Goal: Task Accomplishment & Management: Complete application form

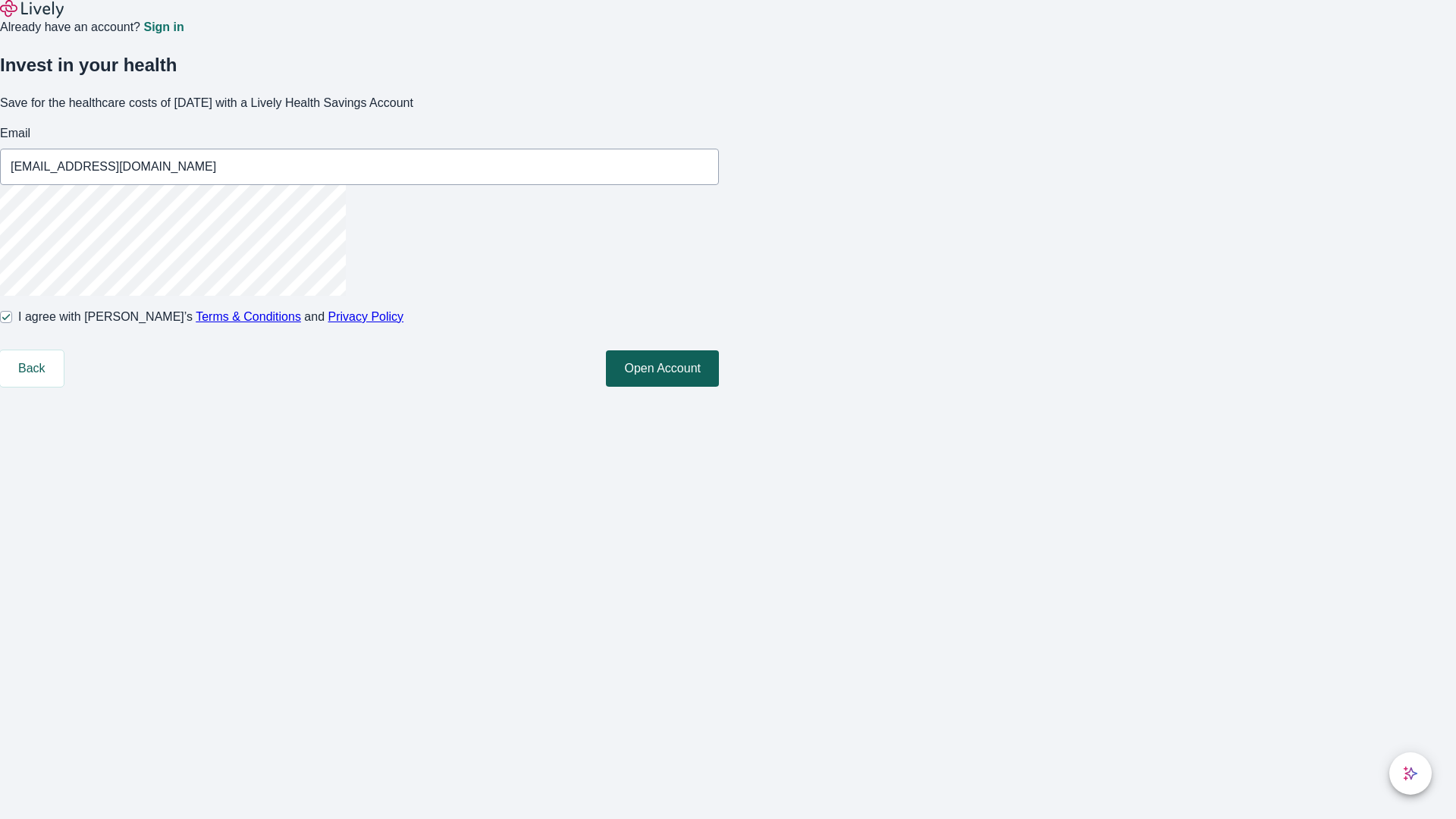
click at [718, 386] on button "Open Account" at bounding box center [662, 368] width 113 height 36
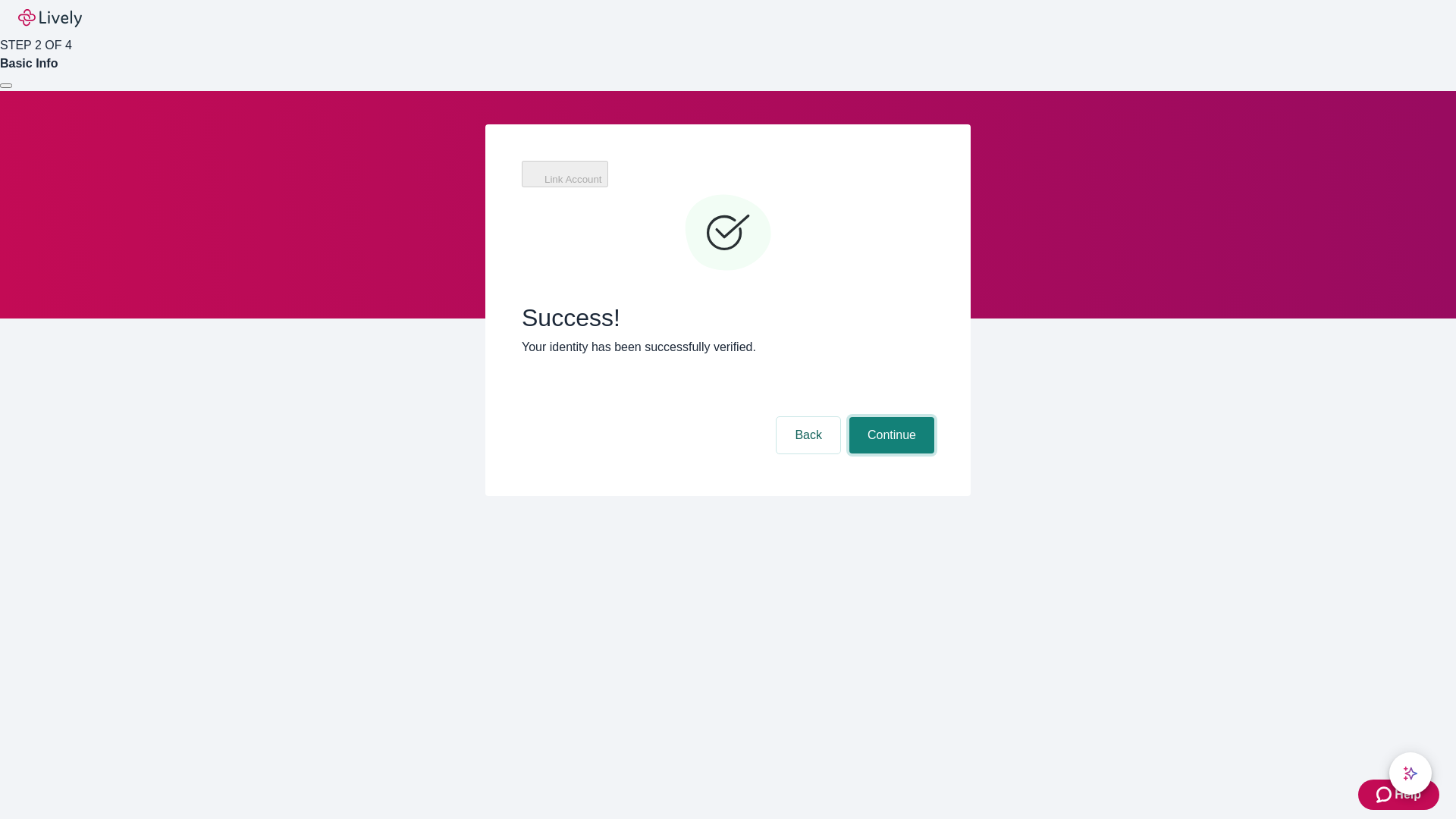
click at [890, 417] on button "Continue" at bounding box center [892, 435] width 85 height 36
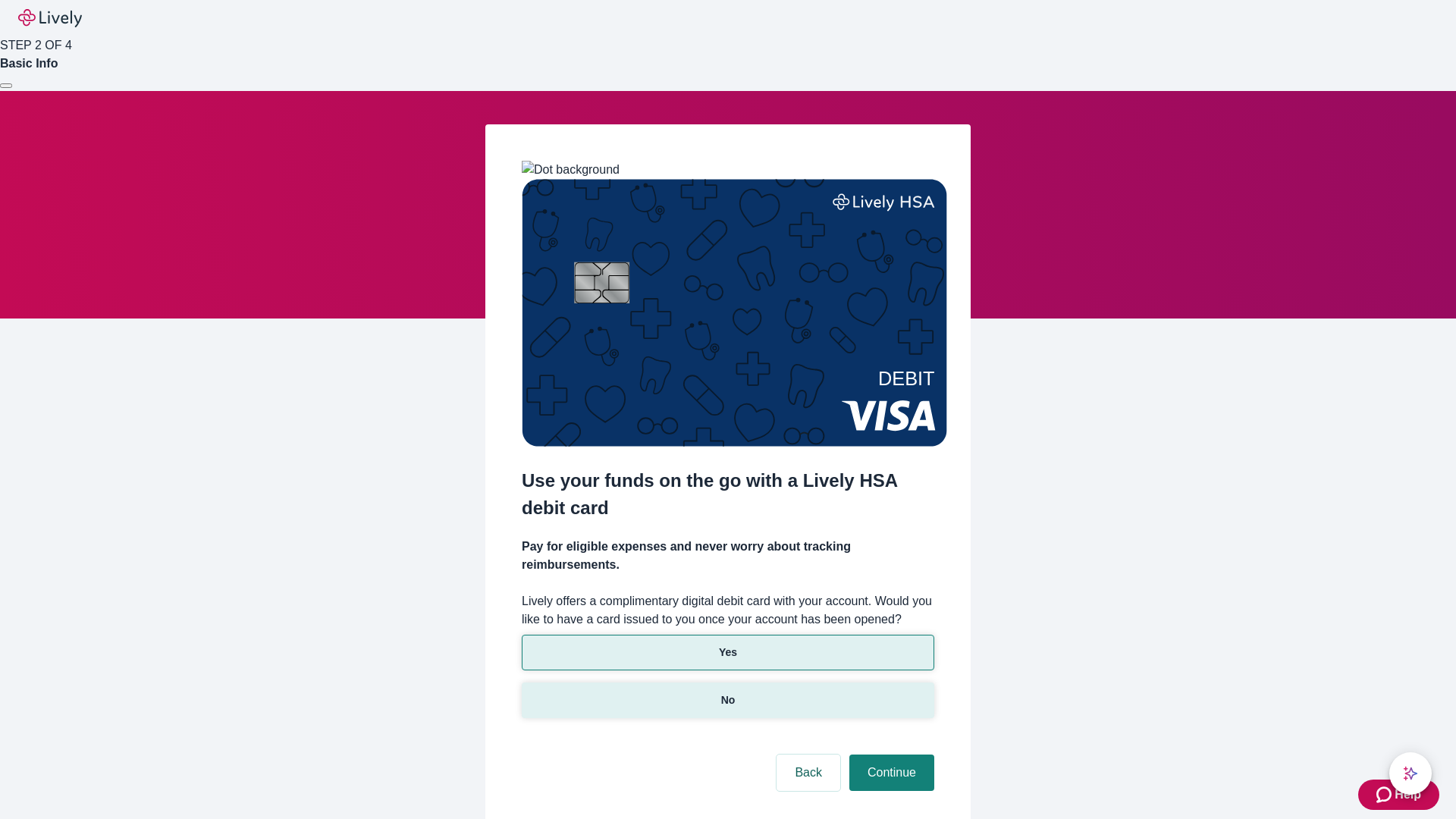
click at [728, 692] on p "No" at bounding box center [728, 700] width 14 height 16
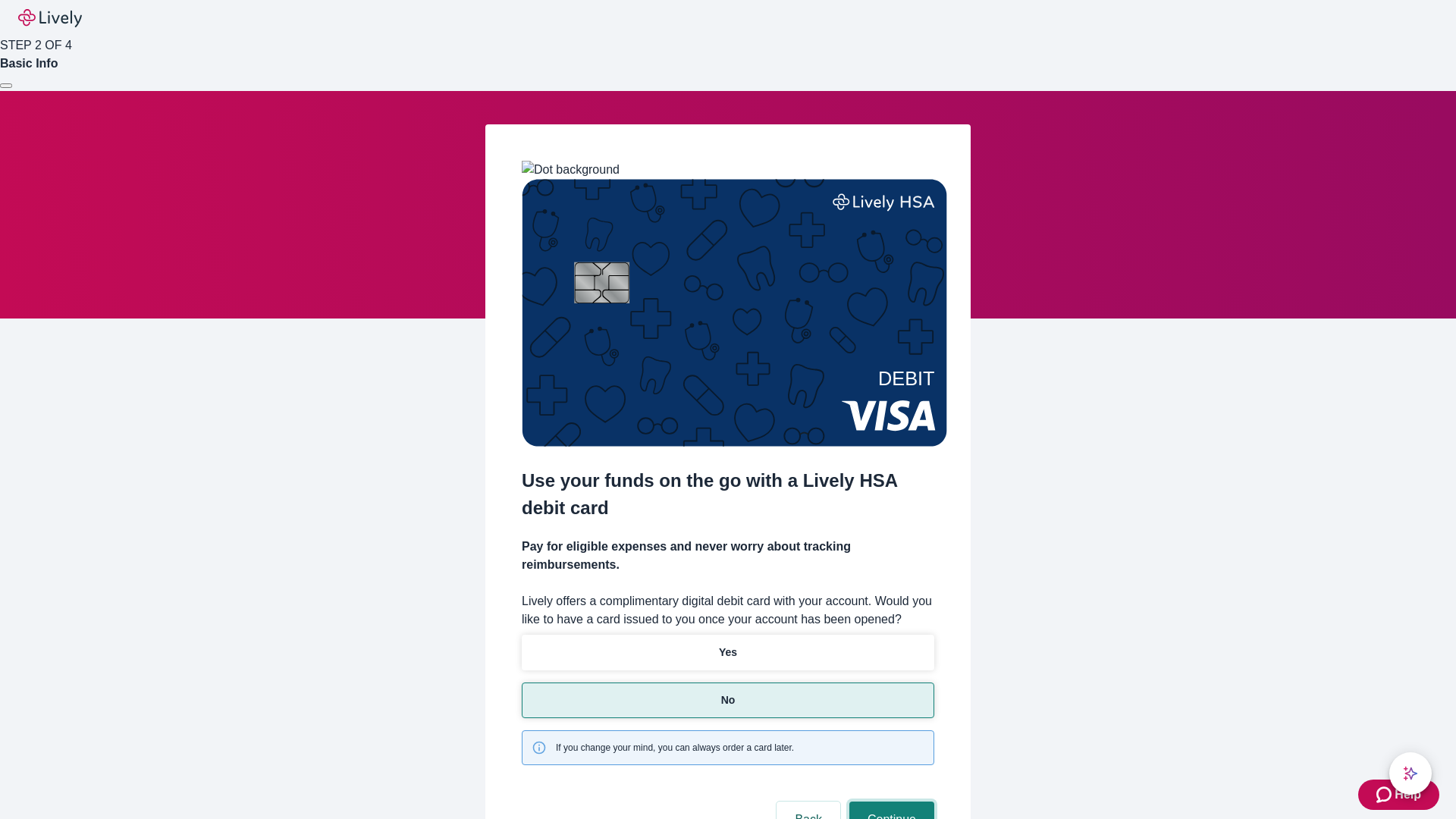
click at [890, 802] on button "Continue" at bounding box center [892, 820] width 85 height 36
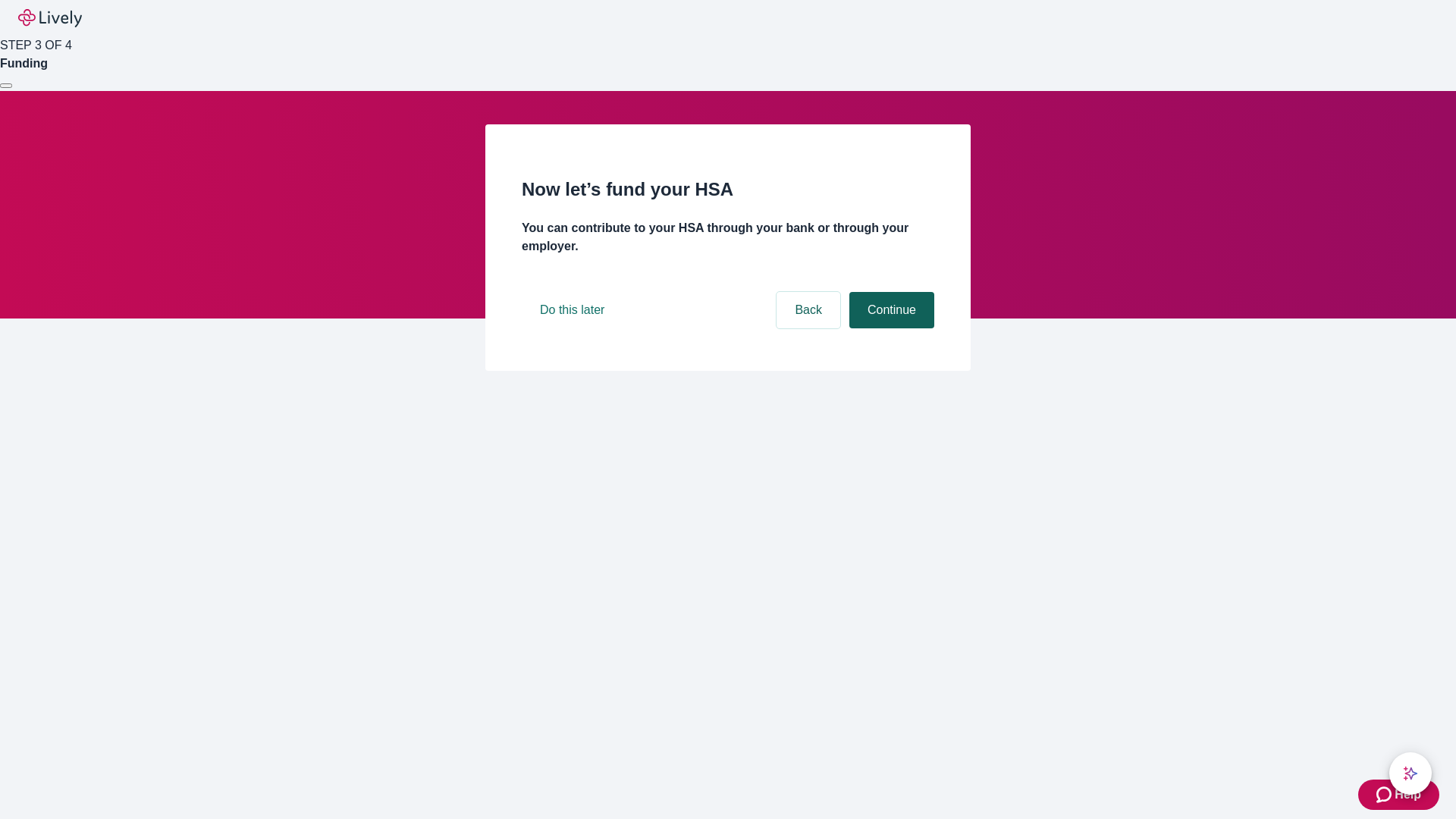
click at [890, 329] on button "Continue" at bounding box center [892, 310] width 85 height 36
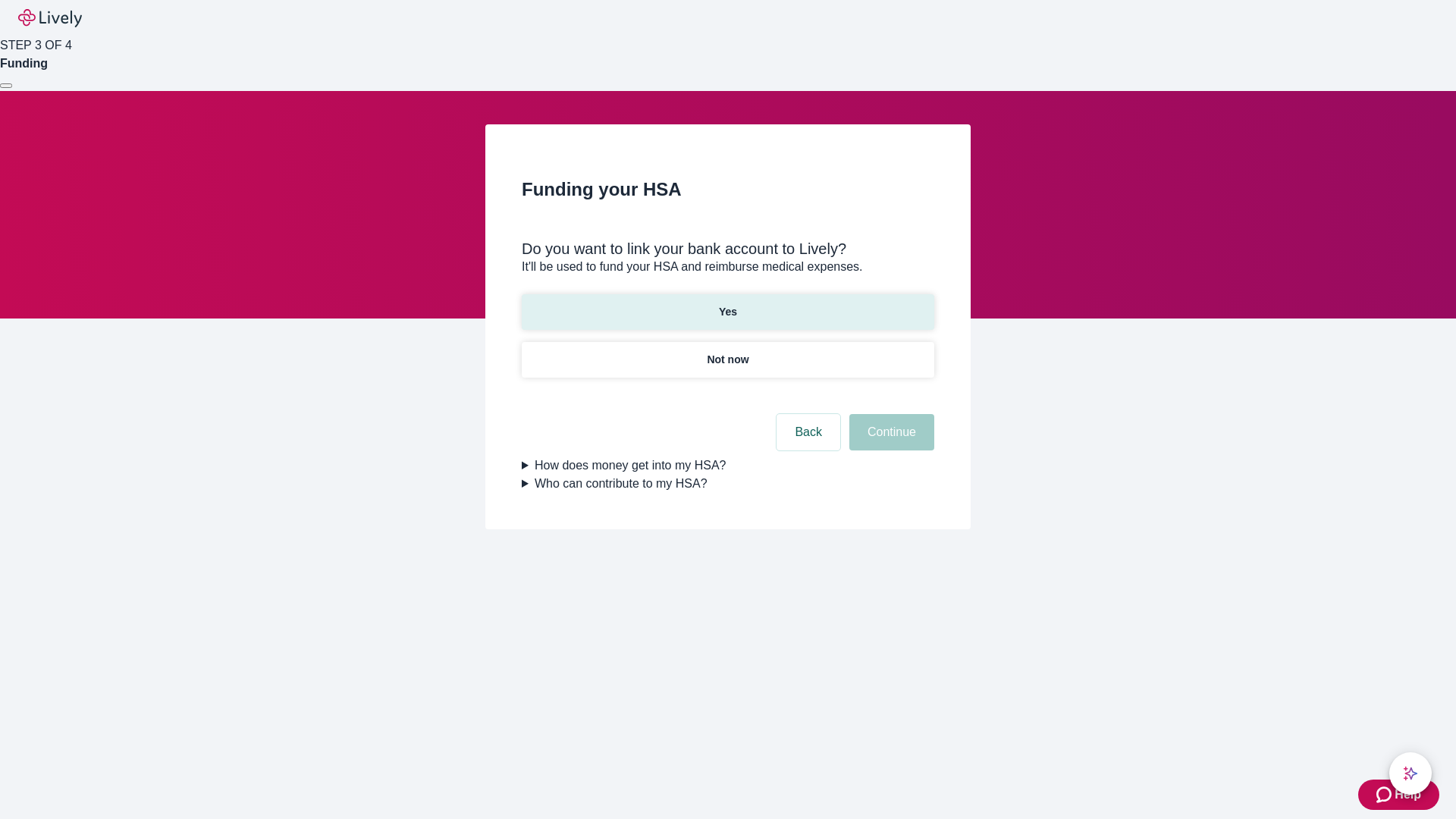
click at [728, 304] on p "Yes" at bounding box center [728, 312] width 18 height 16
click at [890, 414] on button "Continue" at bounding box center [892, 433] width 85 height 36
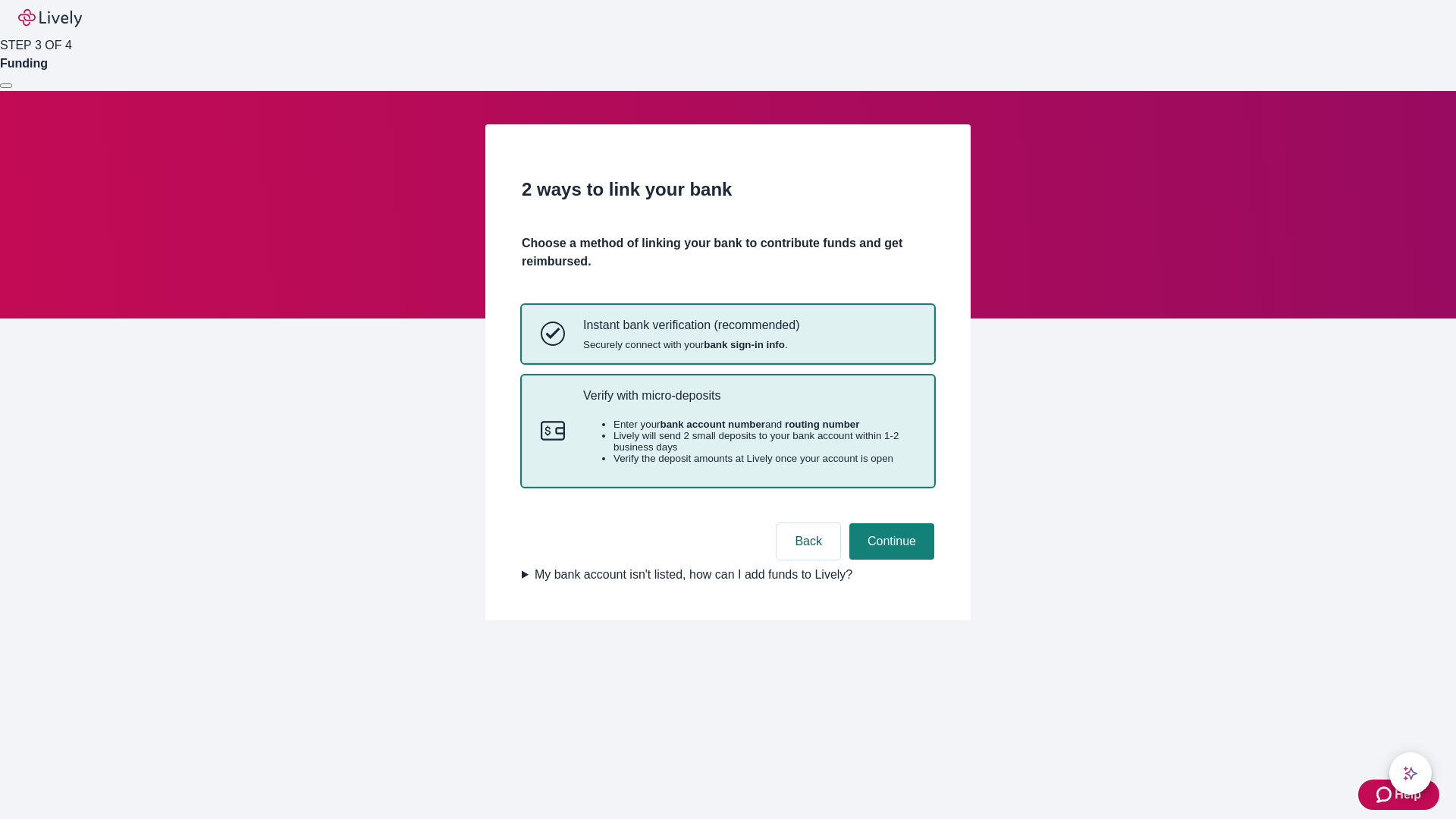
click at [748, 403] on p "Verify with micro-deposits" at bounding box center [748, 395] width 332 height 14
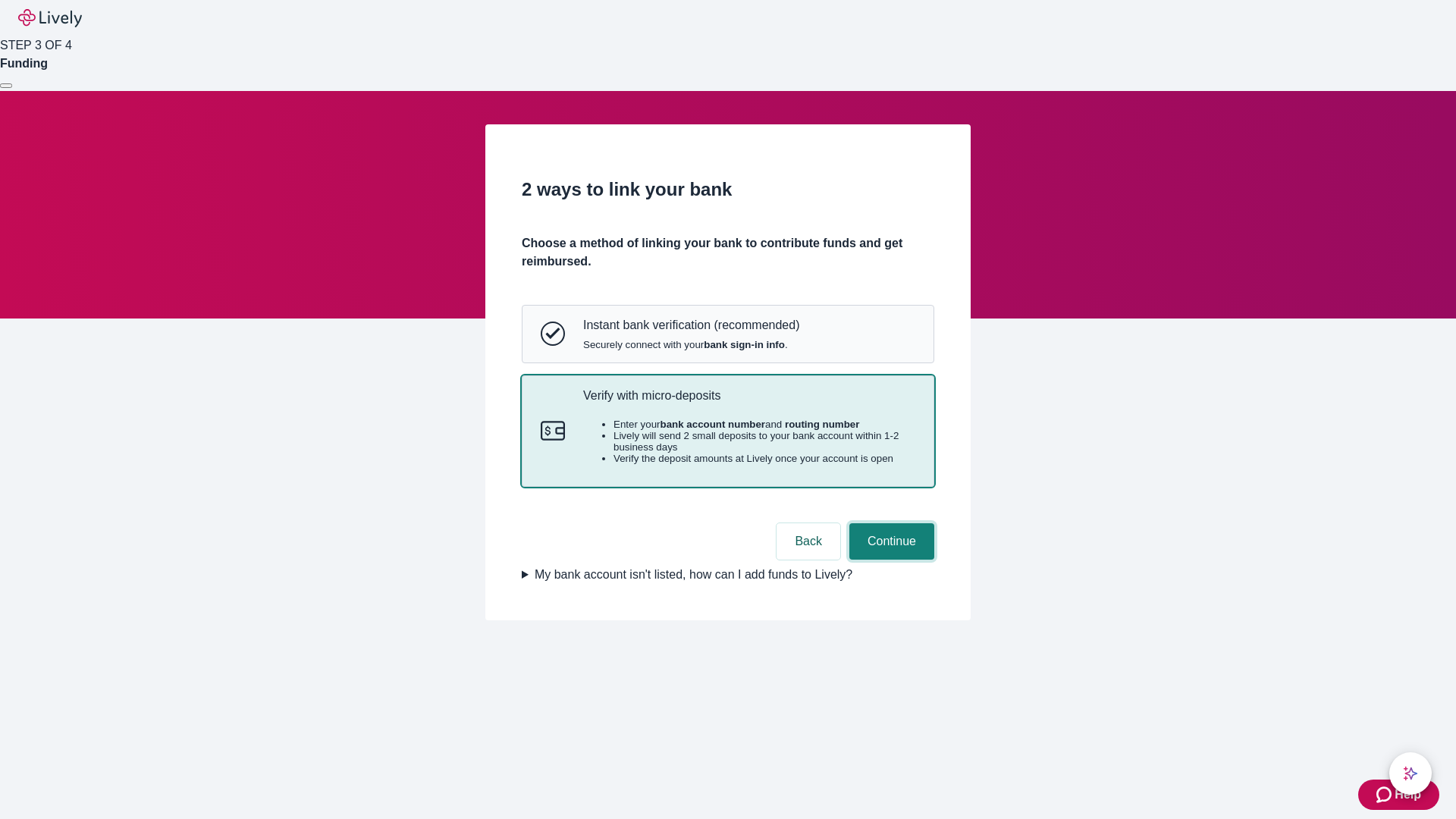
click at [890, 559] on button "Continue" at bounding box center [892, 541] width 85 height 36
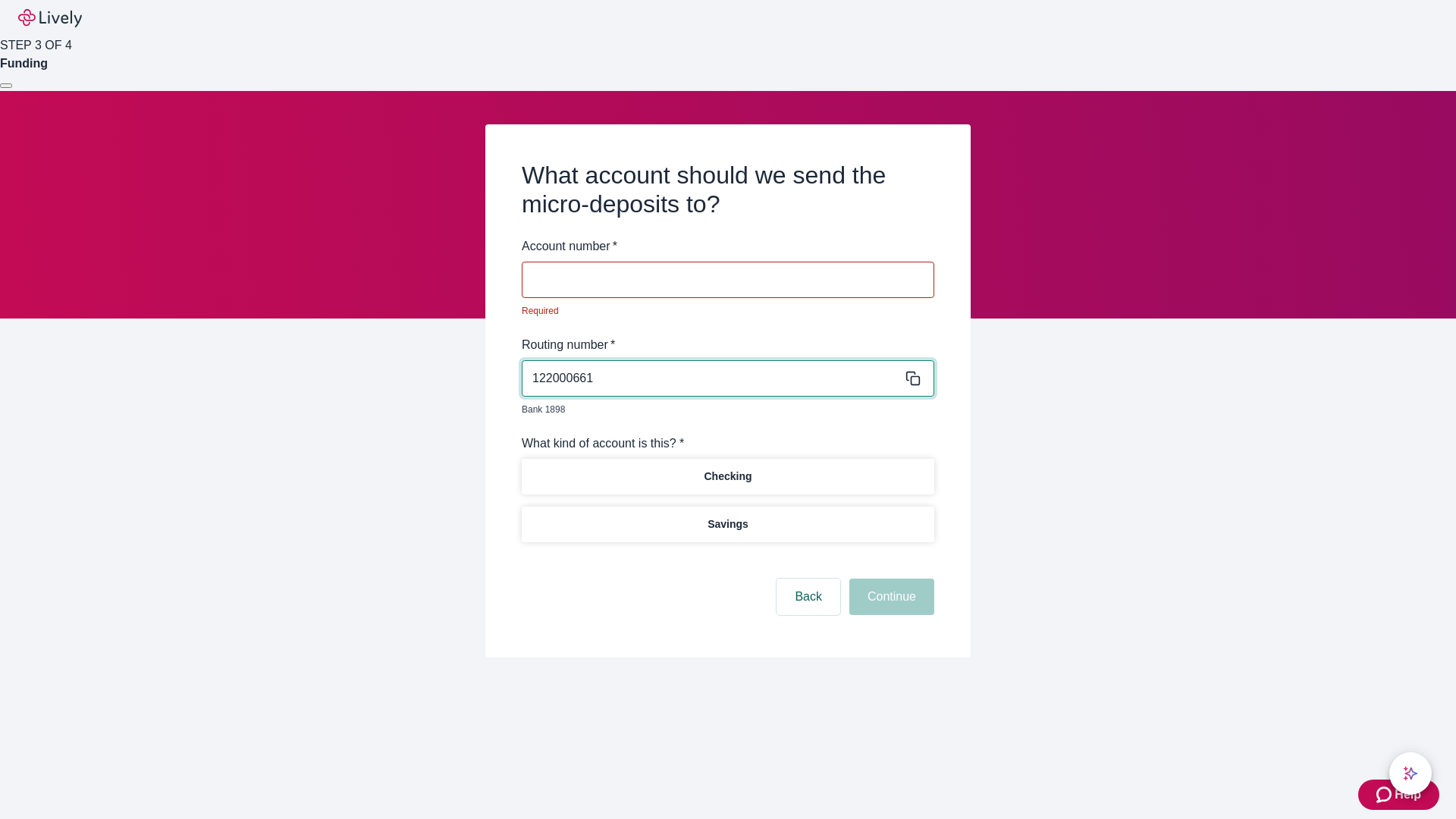
type input "122000661"
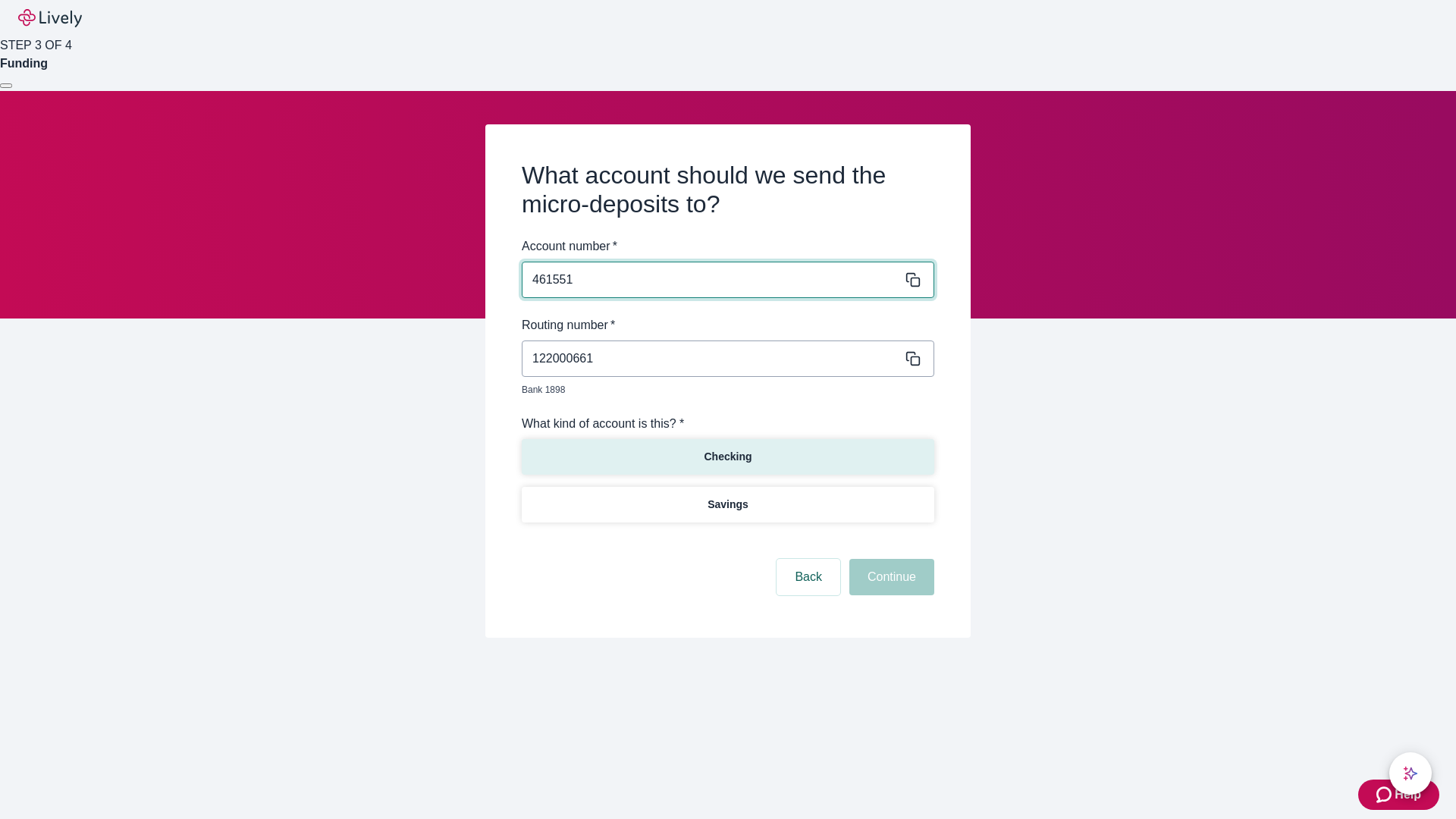
type input "461551"
click at [728, 449] on p "Checking" at bounding box center [728, 457] width 48 height 16
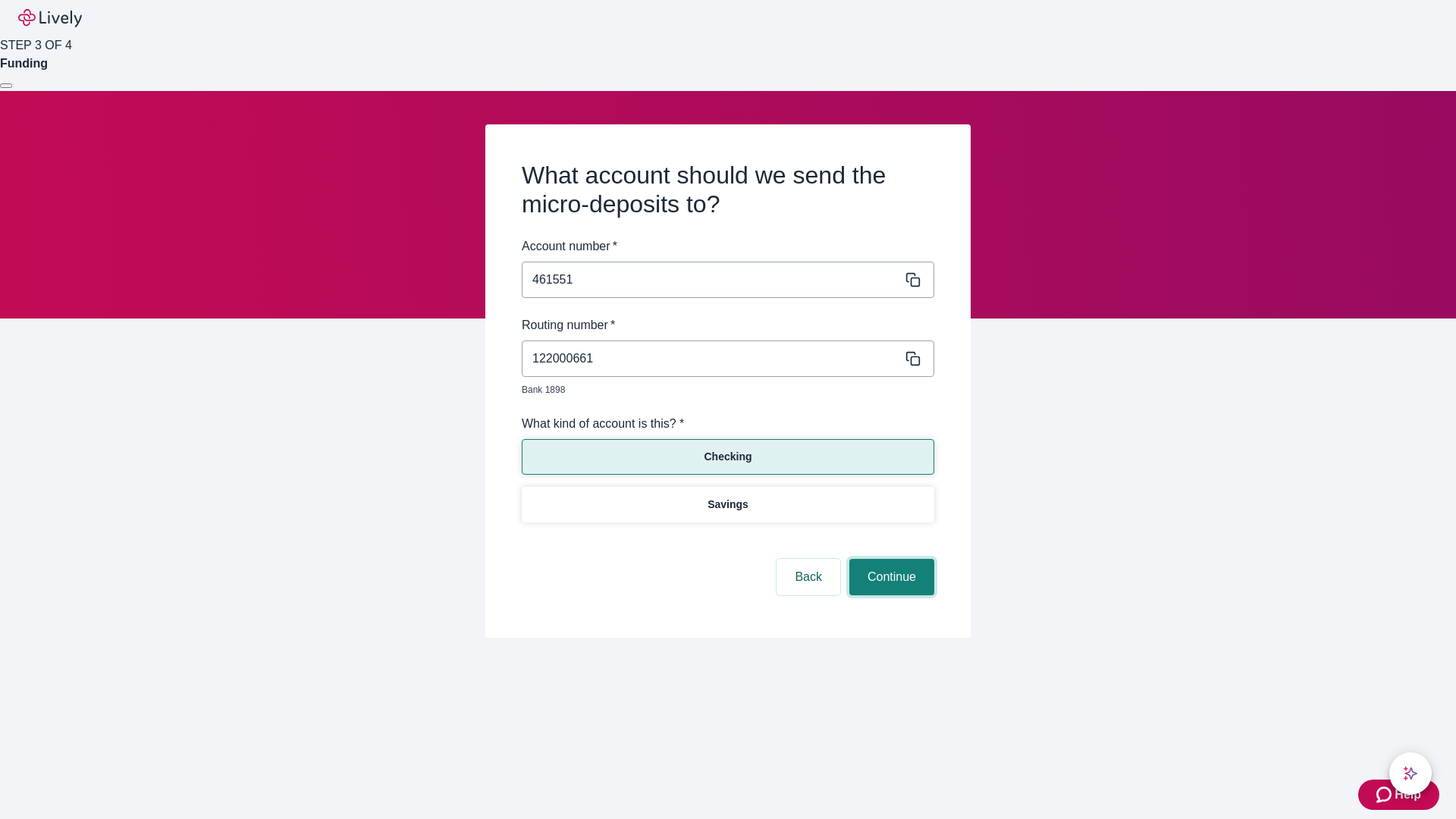
click at [890, 559] on button "Continue" at bounding box center [892, 577] width 85 height 36
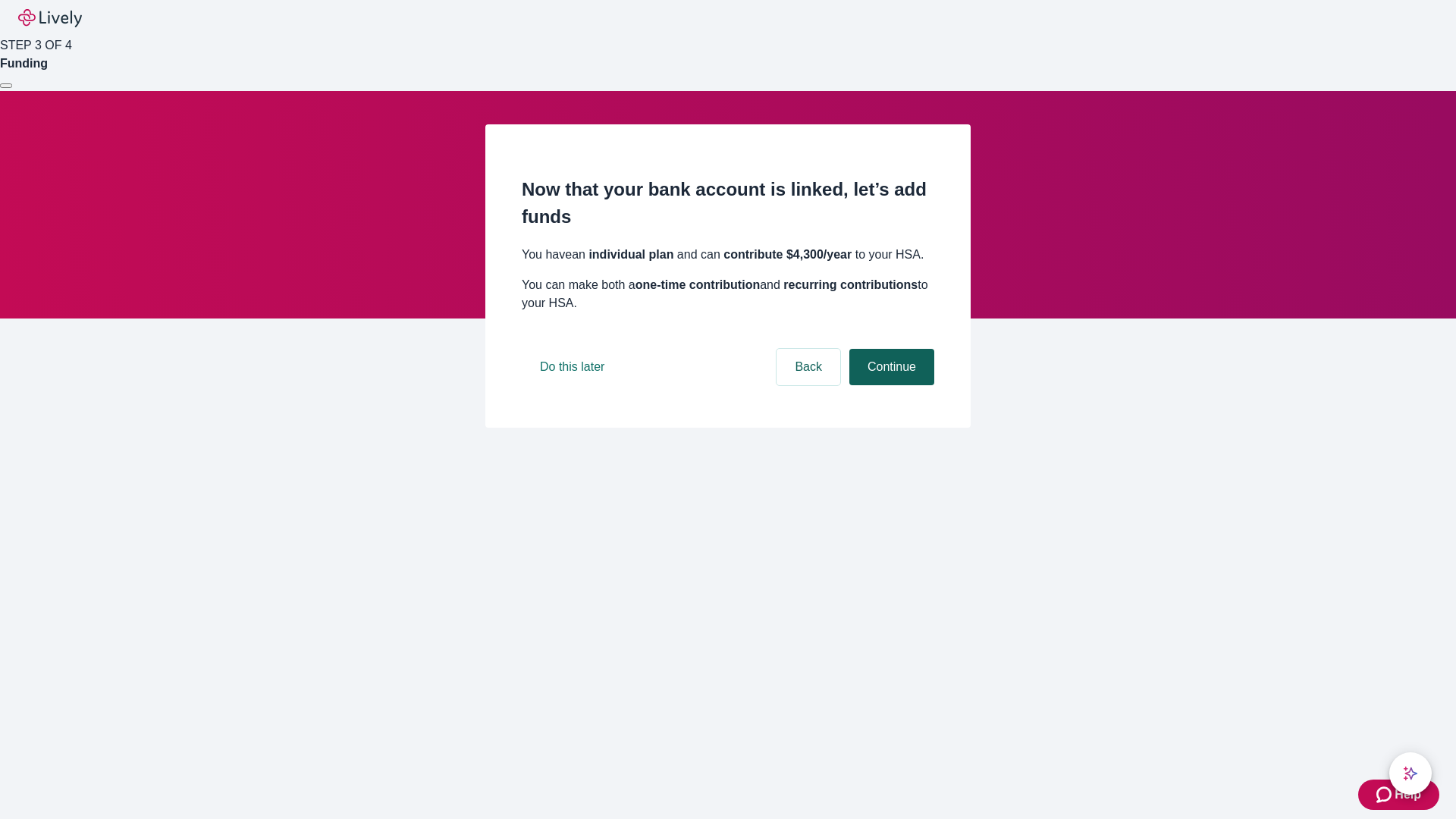
click at [890, 386] on button "Continue" at bounding box center [892, 367] width 85 height 36
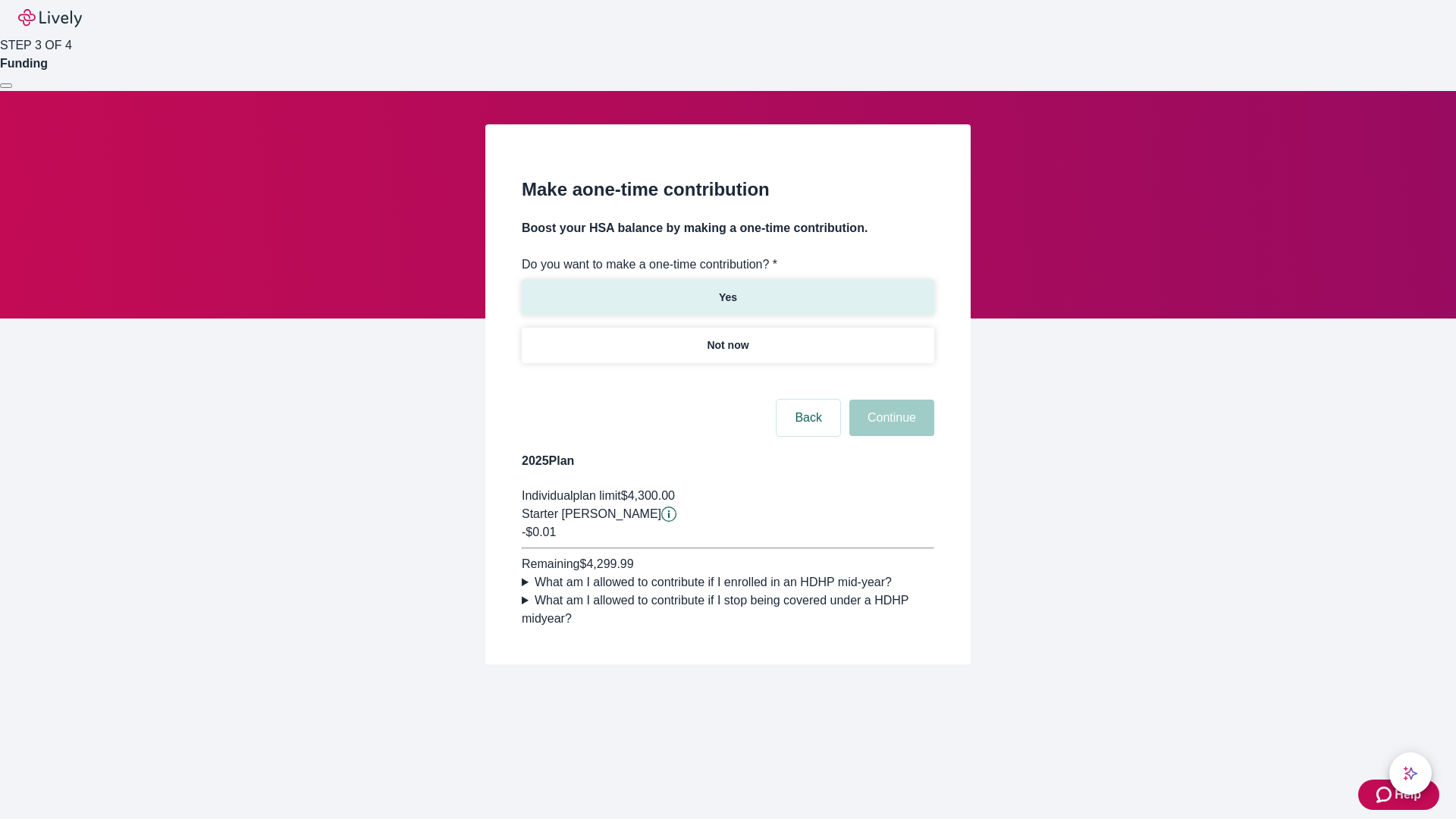
click at [728, 290] on p "Yes" at bounding box center [728, 298] width 18 height 16
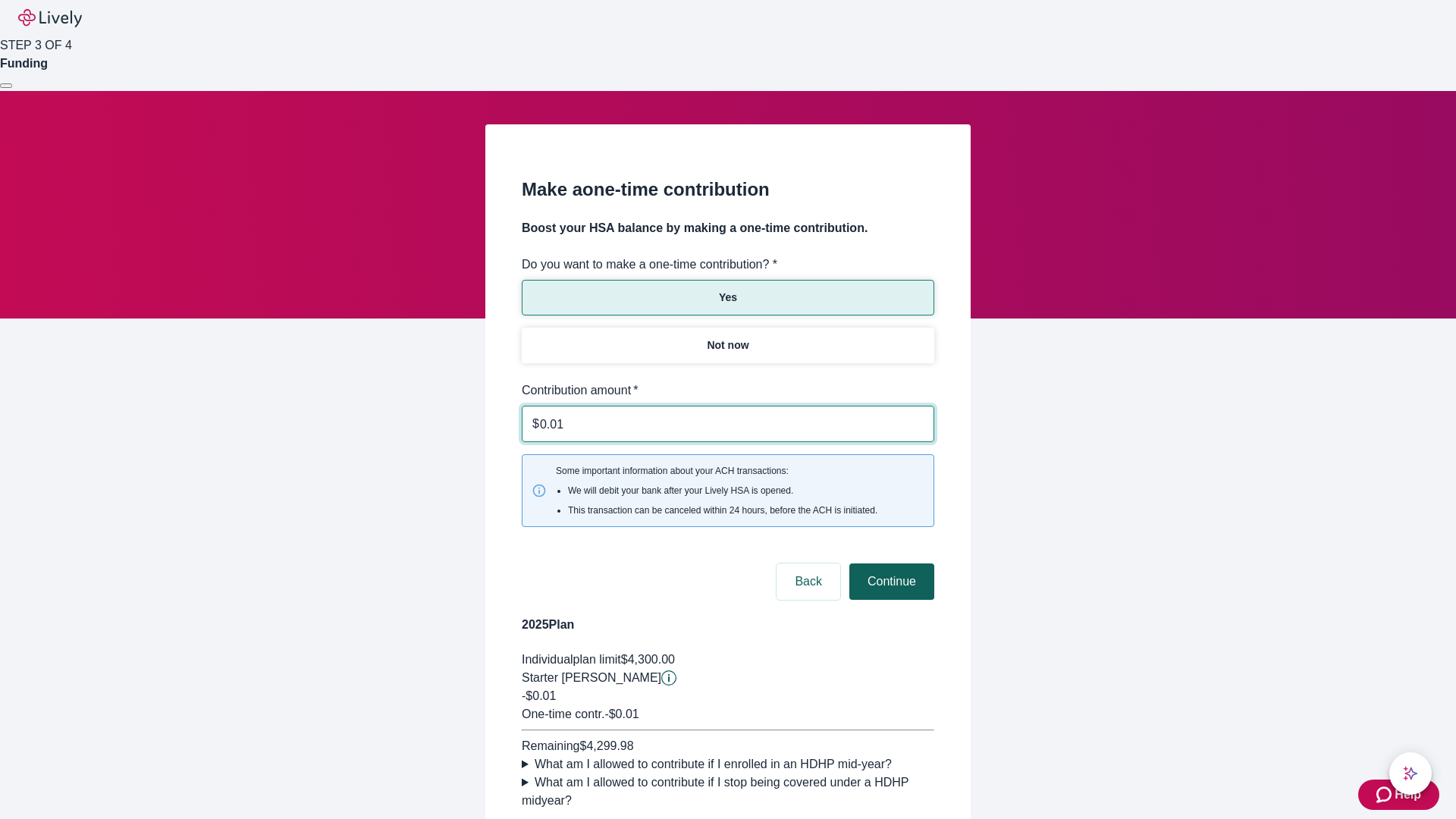
type input "0.01"
click at [890, 564] on button "Continue" at bounding box center [892, 582] width 85 height 36
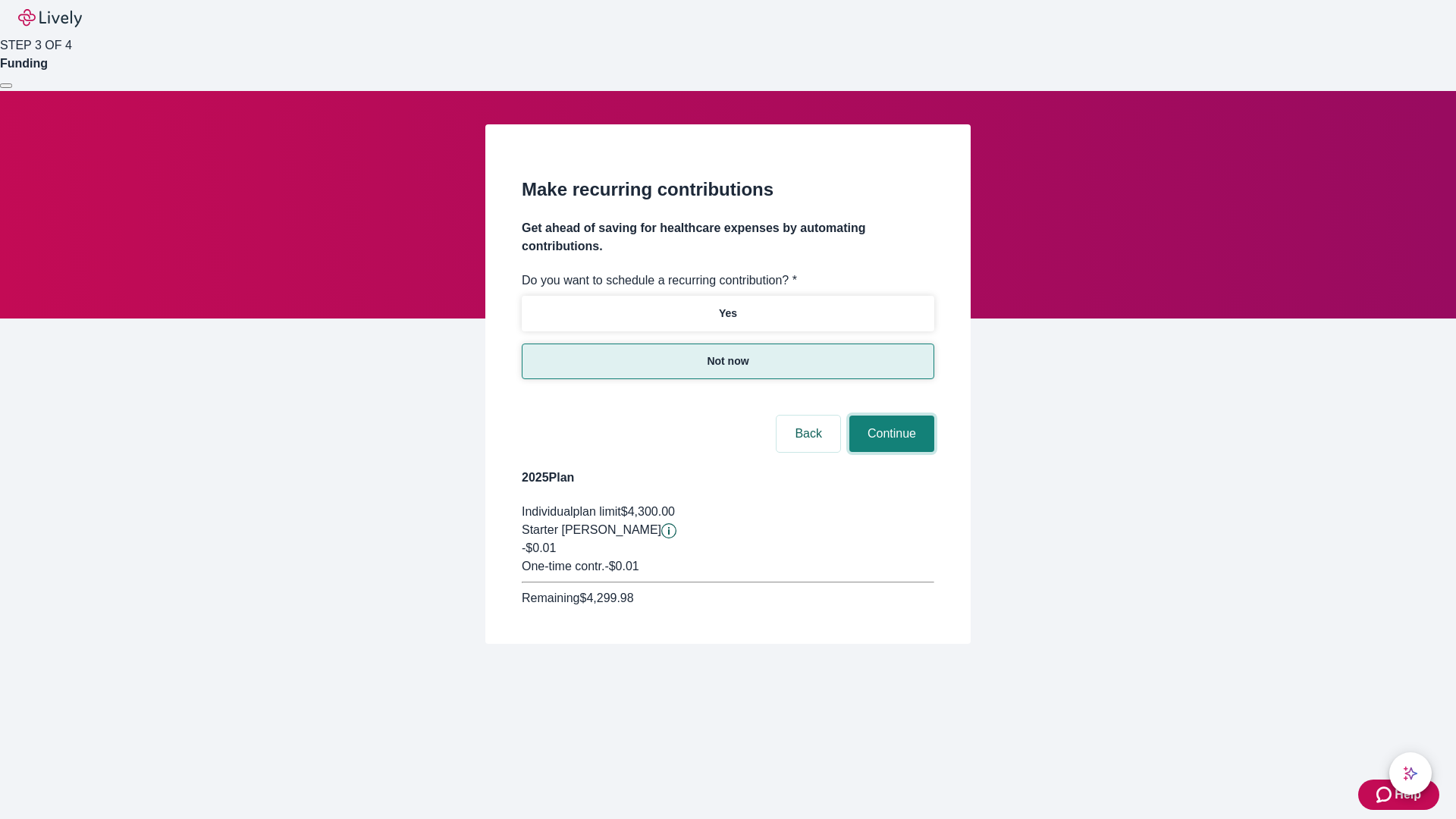
click at [890, 415] on button "Continue" at bounding box center [892, 433] width 85 height 36
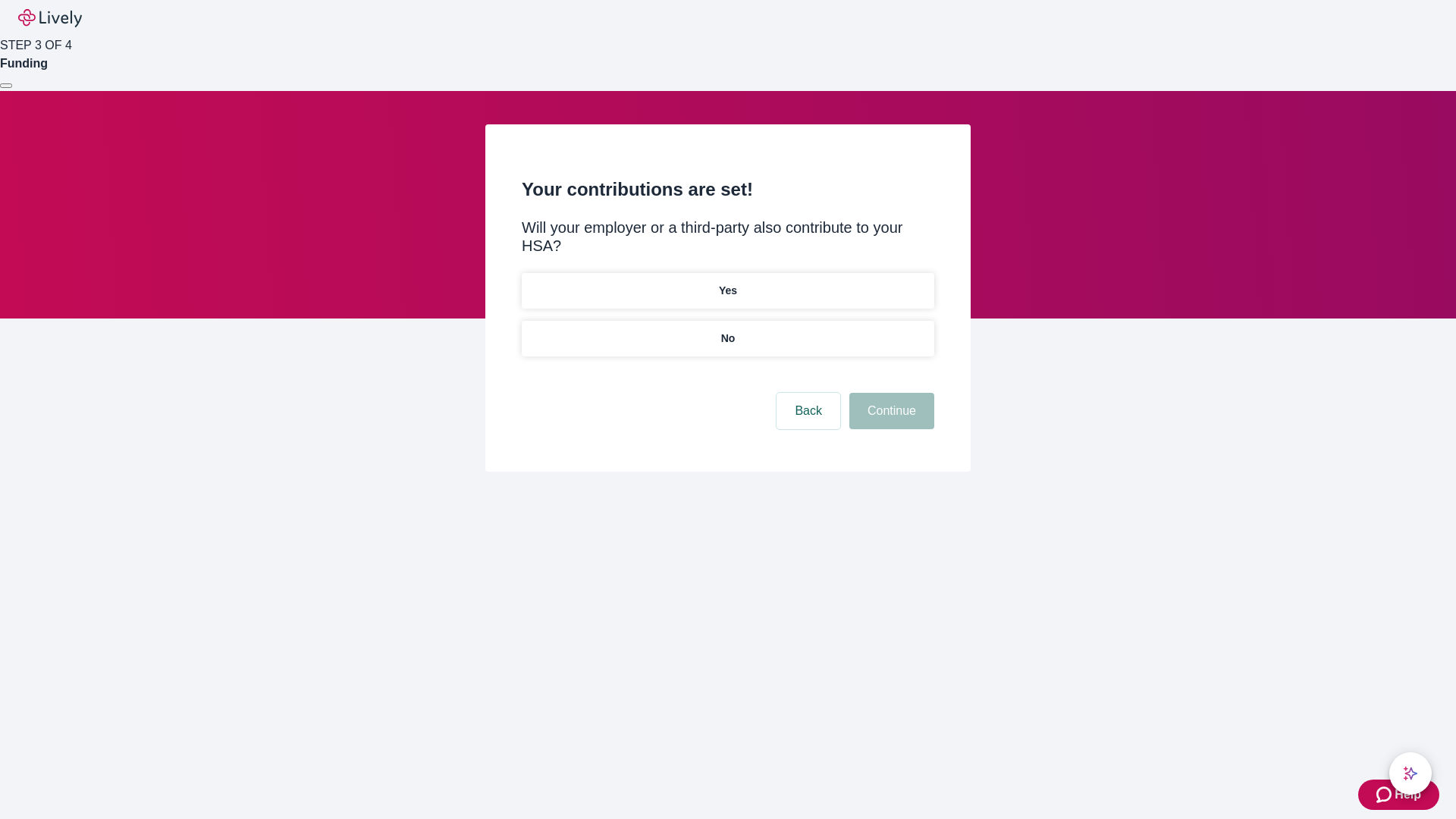
click at [728, 330] on p "No" at bounding box center [728, 338] width 14 height 16
click at [890, 393] on button "Continue" at bounding box center [892, 411] width 85 height 36
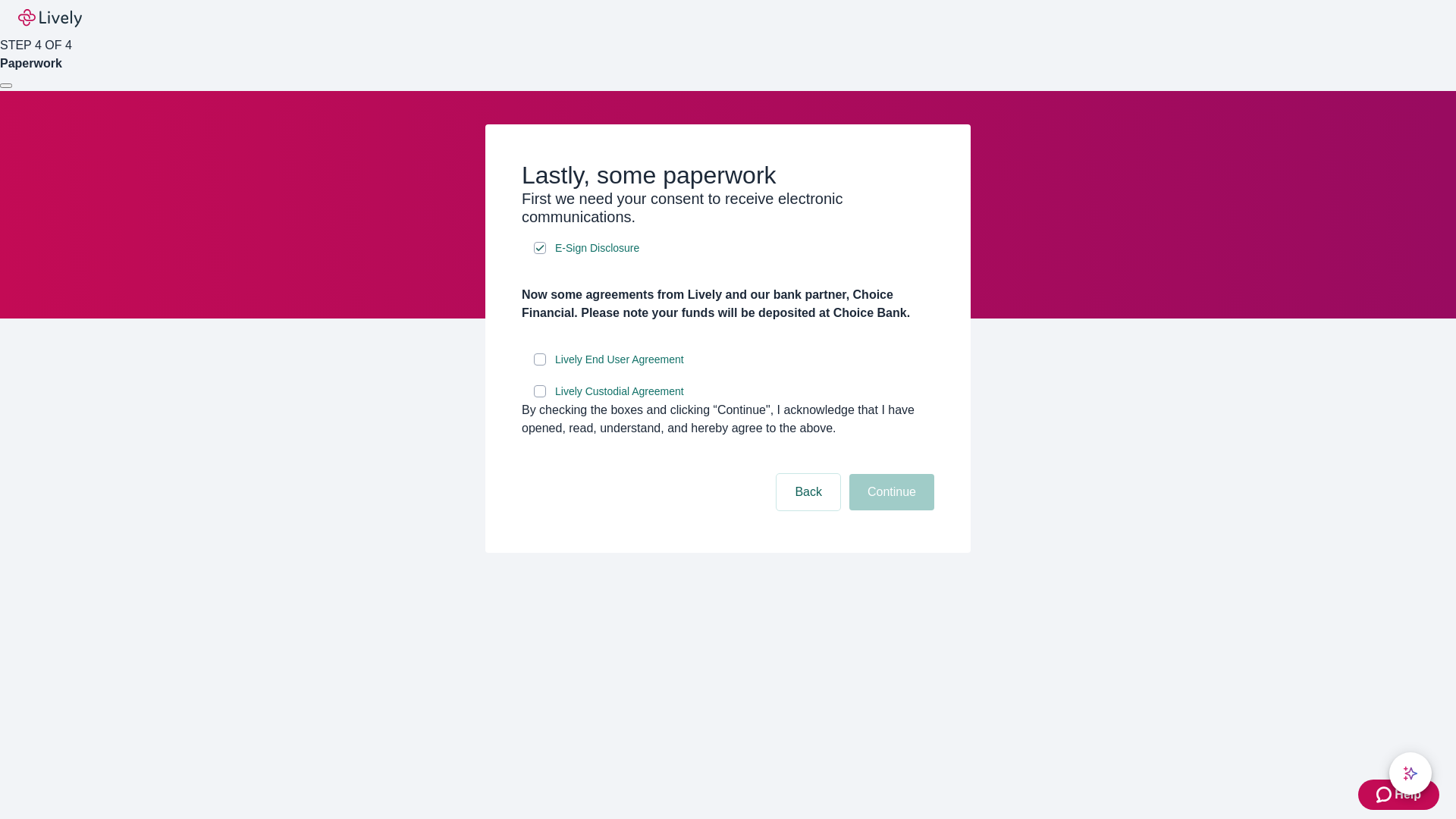
click at [540, 366] on input "Lively End User Agreement" at bounding box center [539, 359] width 12 height 12
checkbox input "true"
click at [540, 397] on input "Lively Custodial Agreement" at bounding box center [539, 391] width 12 height 12
checkbox input "true"
click at [890, 510] on button "Continue" at bounding box center [892, 492] width 85 height 36
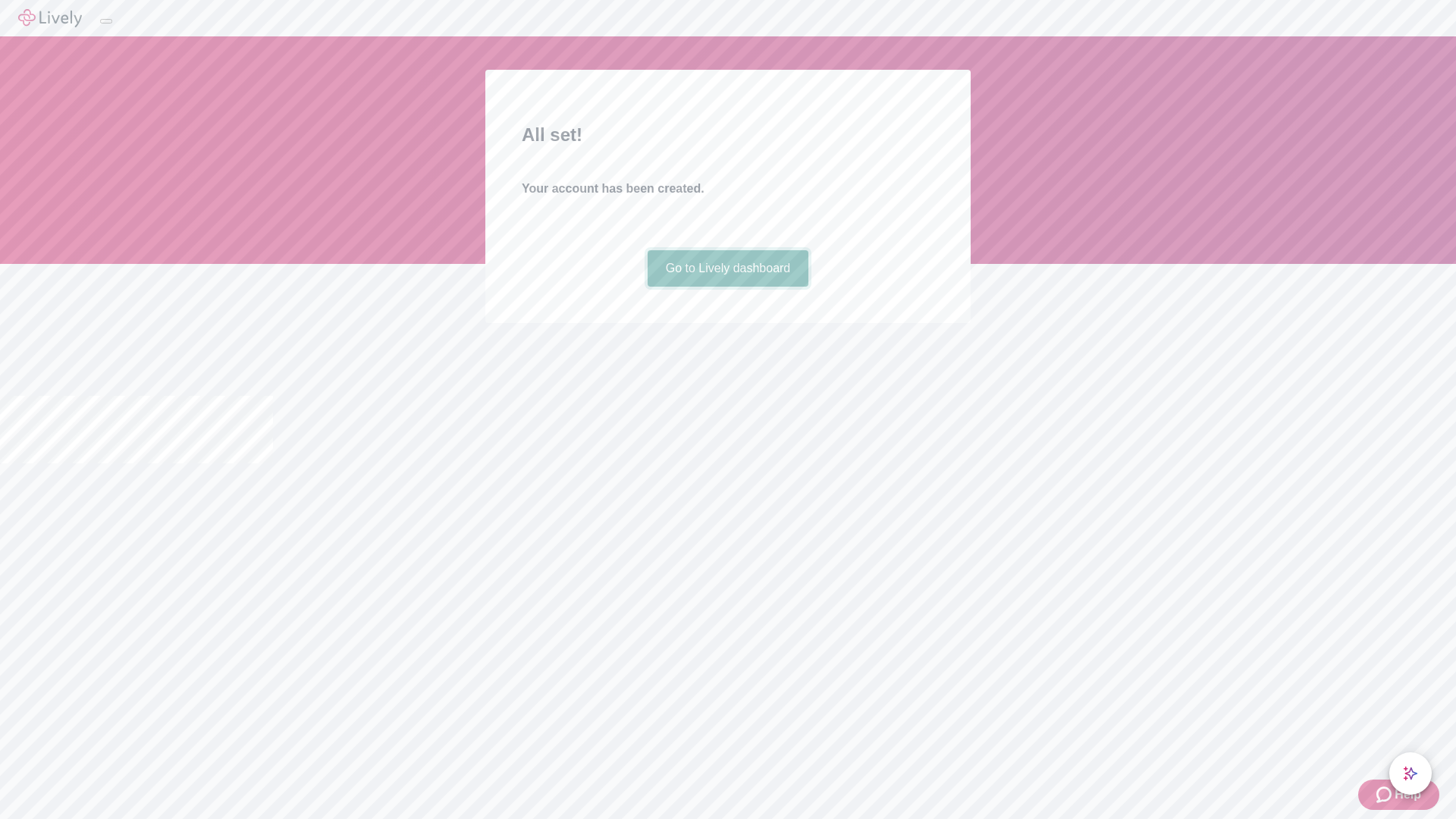
click at [728, 287] on link "Go to Lively dashboard" at bounding box center [728, 269] width 162 height 36
